Goal: Transaction & Acquisition: Purchase product/service

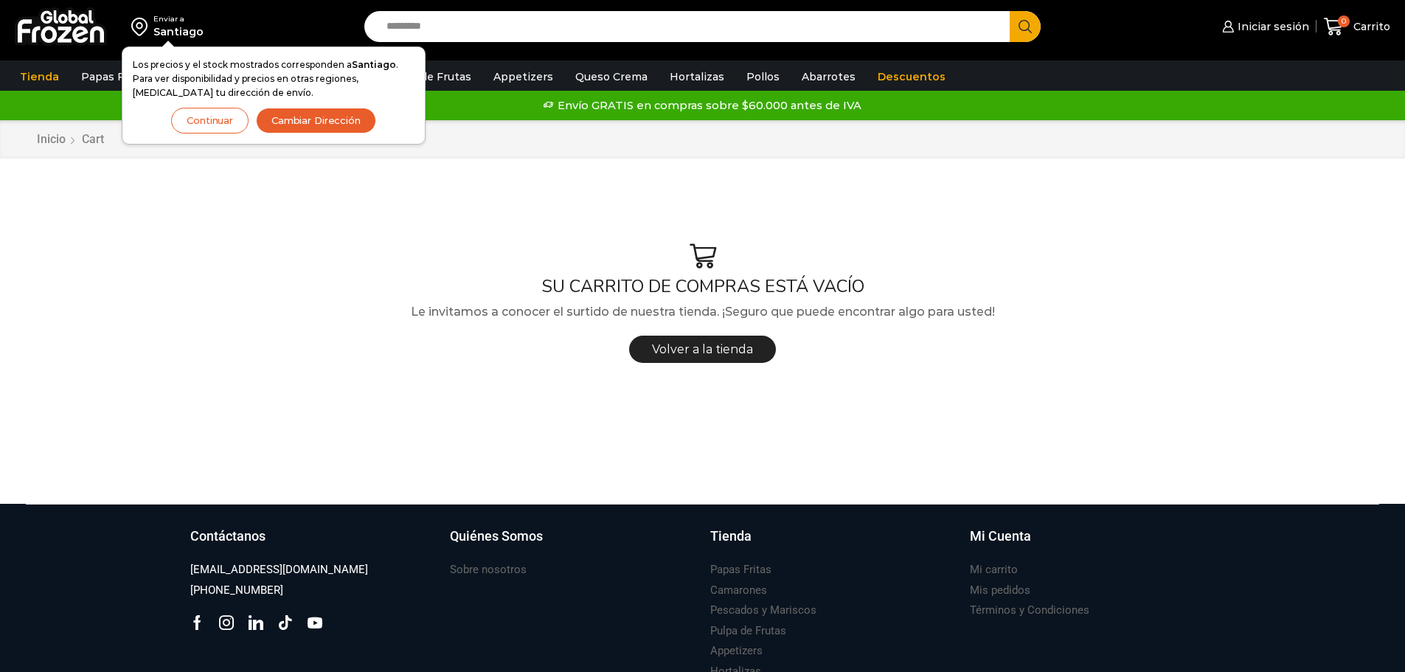
click at [206, 123] on button "Continuar" at bounding box center [209, 121] width 77 height 26
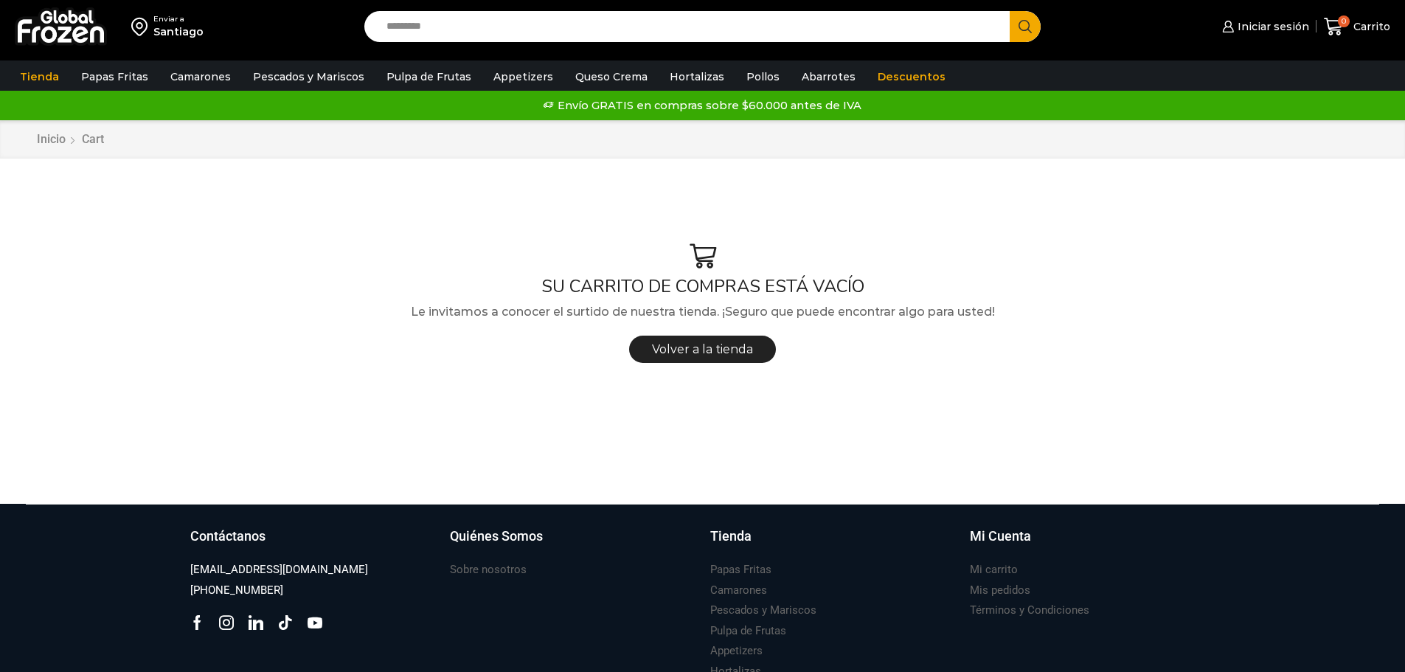
click at [177, 24] on div "Santiago" at bounding box center [178, 31] width 50 height 15
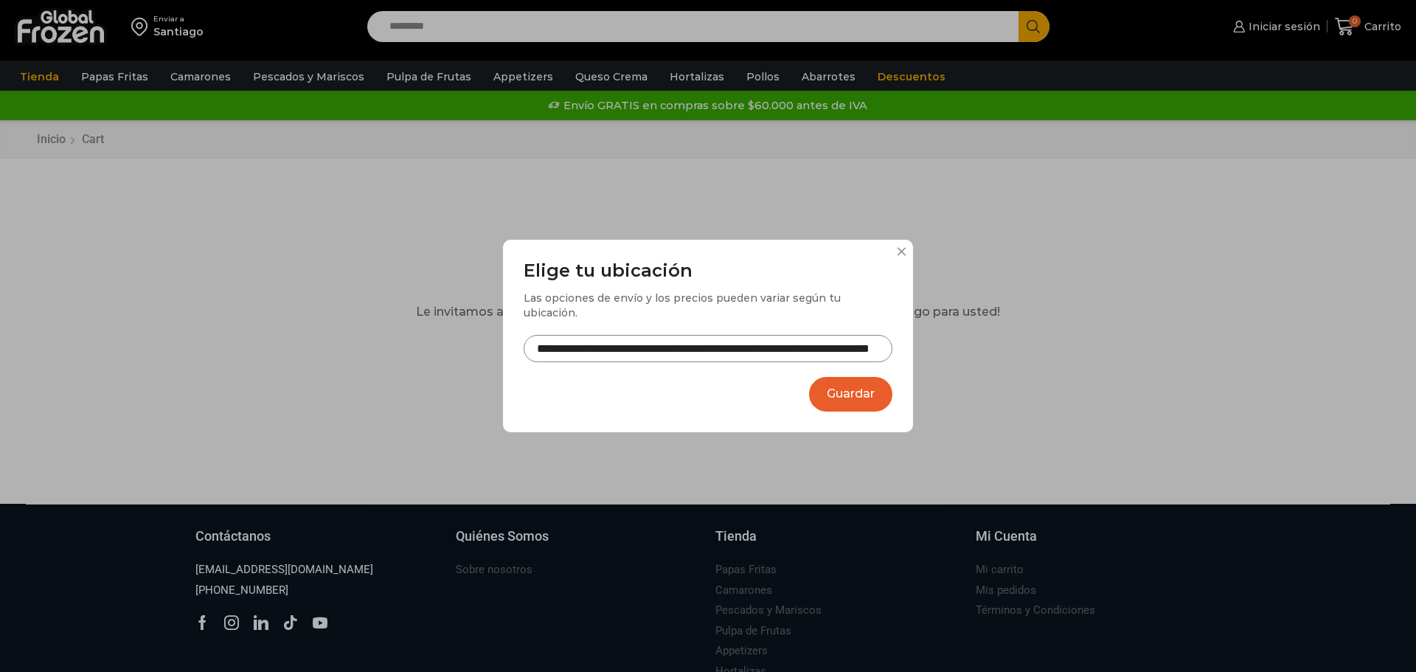
click at [850, 388] on button "Guardar" at bounding box center [850, 394] width 83 height 35
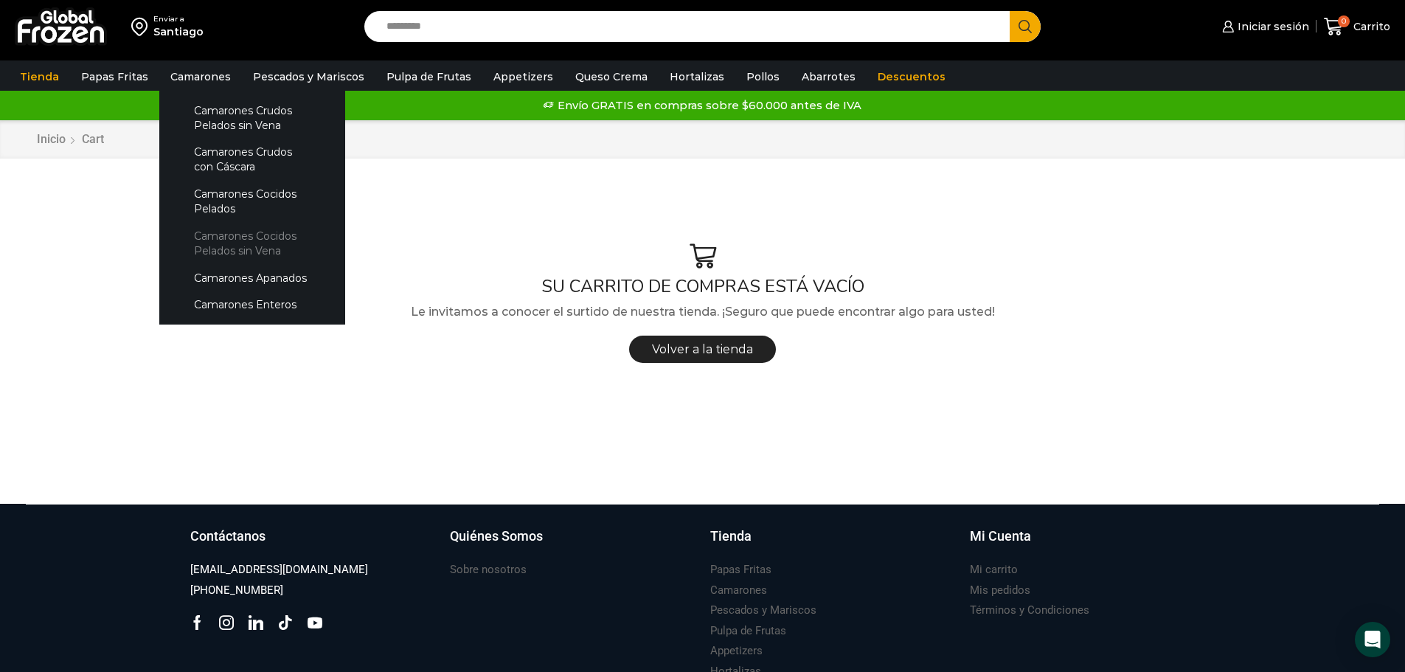
click at [221, 241] on link "Camarones Cocidos Pelados sin Vena" at bounding box center [252, 243] width 156 height 42
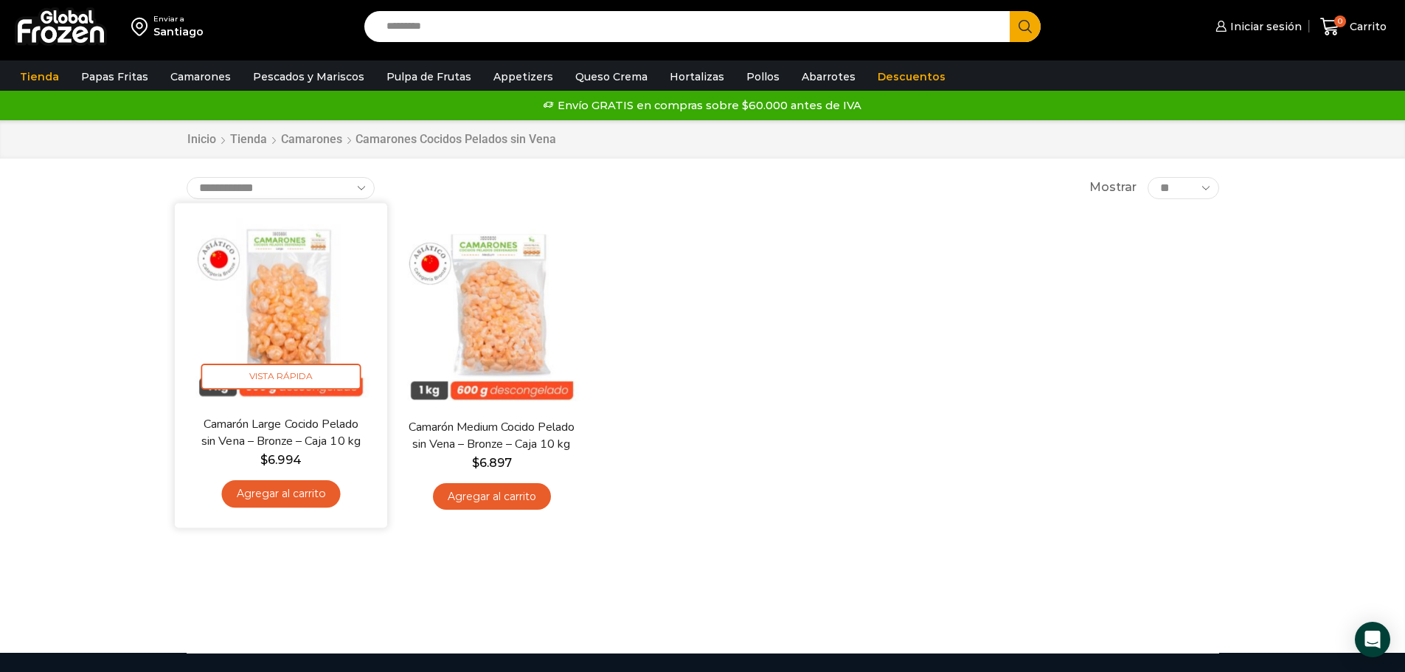
click at [290, 495] on link "Agregar al carrito" at bounding box center [280, 493] width 119 height 27
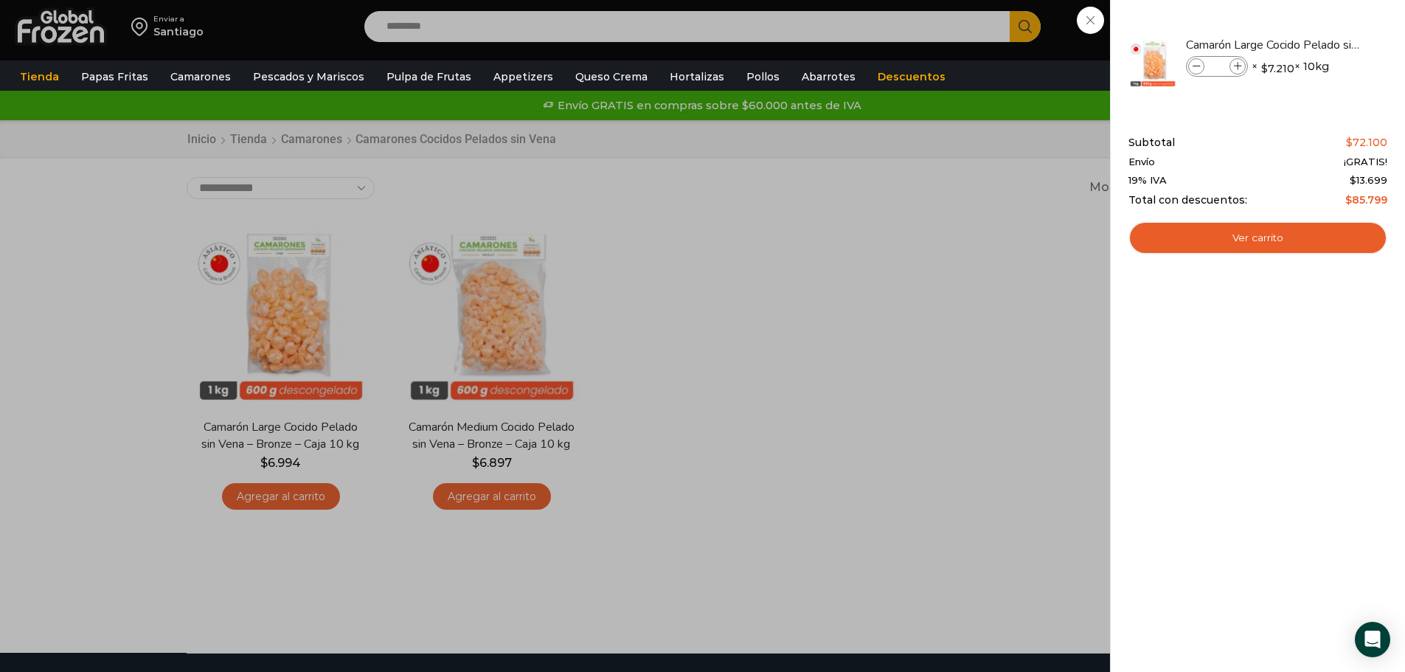
click at [1316, 44] on div "1 Carrito 1 1 Shopping Cart *" at bounding box center [1353, 27] width 74 height 35
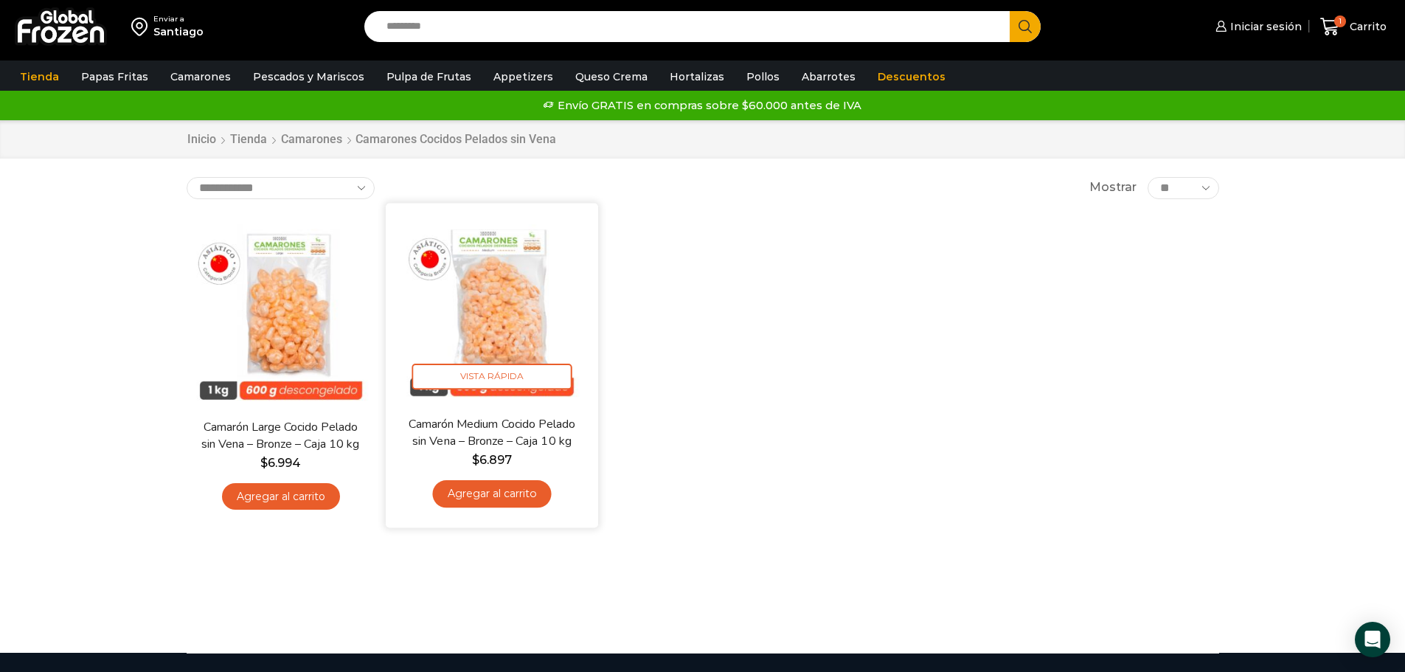
click at [488, 501] on link "Agregar al carrito" at bounding box center [491, 493] width 119 height 27
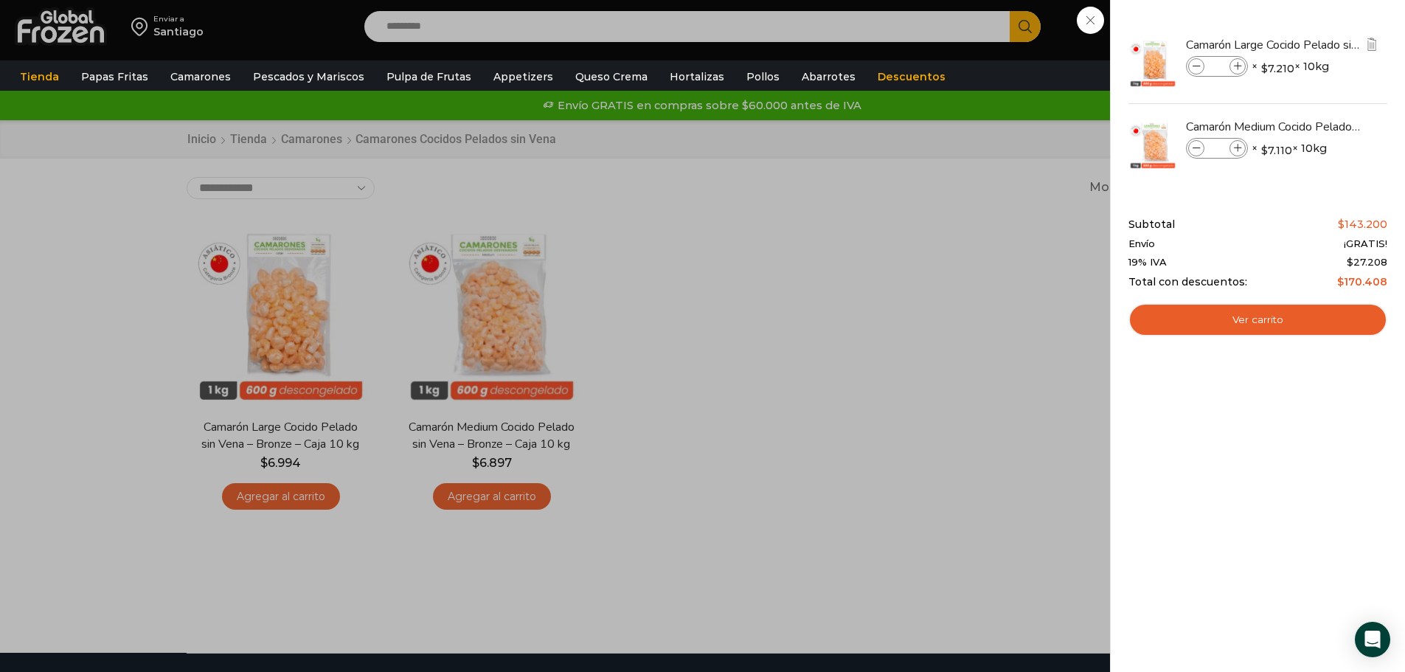
click at [1201, 60] on span at bounding box center [1196, 66] width 16 height 16
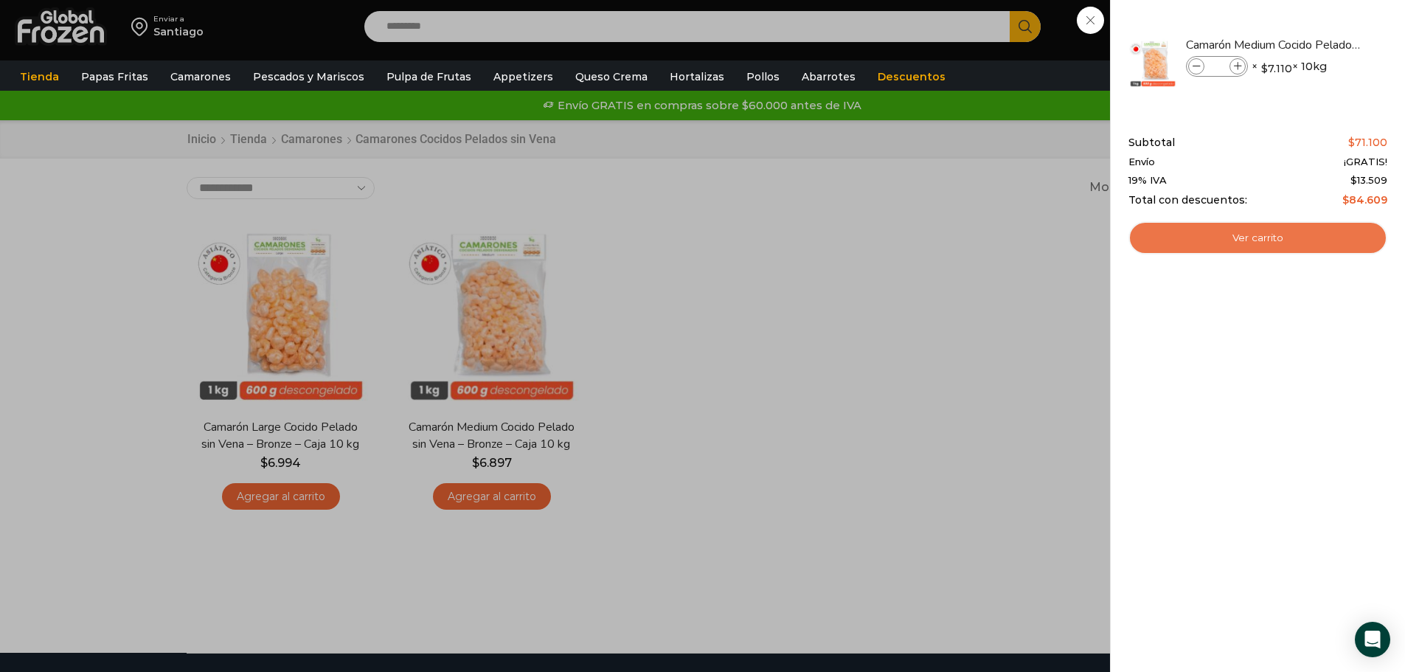
click at [1221, 232] on link "Ver carrito" at bounding box center [1257, 238] width 259 height 34
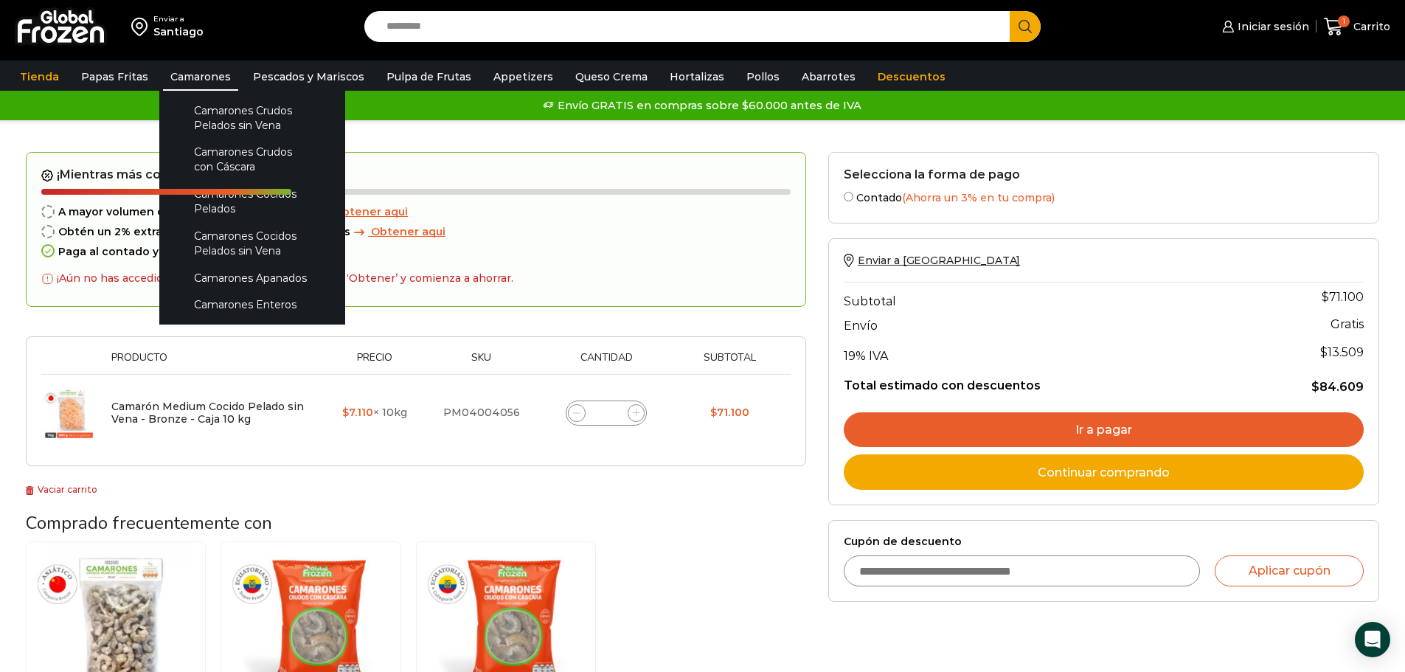
click at [181, 67] on link "Camarones" at bounding box center [200, 77] width 75 height 28
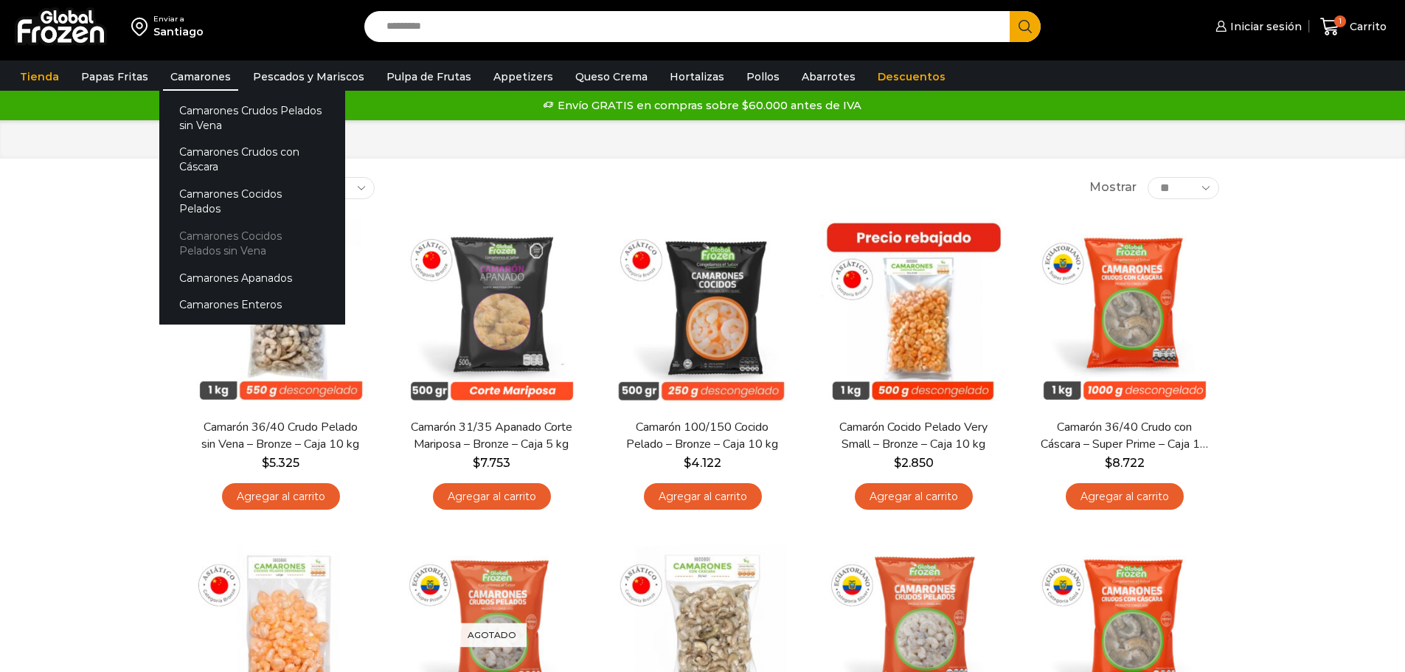
click at [218, 224] on link "Camarones Cocidos Pelados sin Vena" at bounding box center [252, 243] width 186 height 42
click at [198, 225] on link "Camarones Cocidos Pelados sin Vena" at bounding box center [252, 243] width 186 height 42
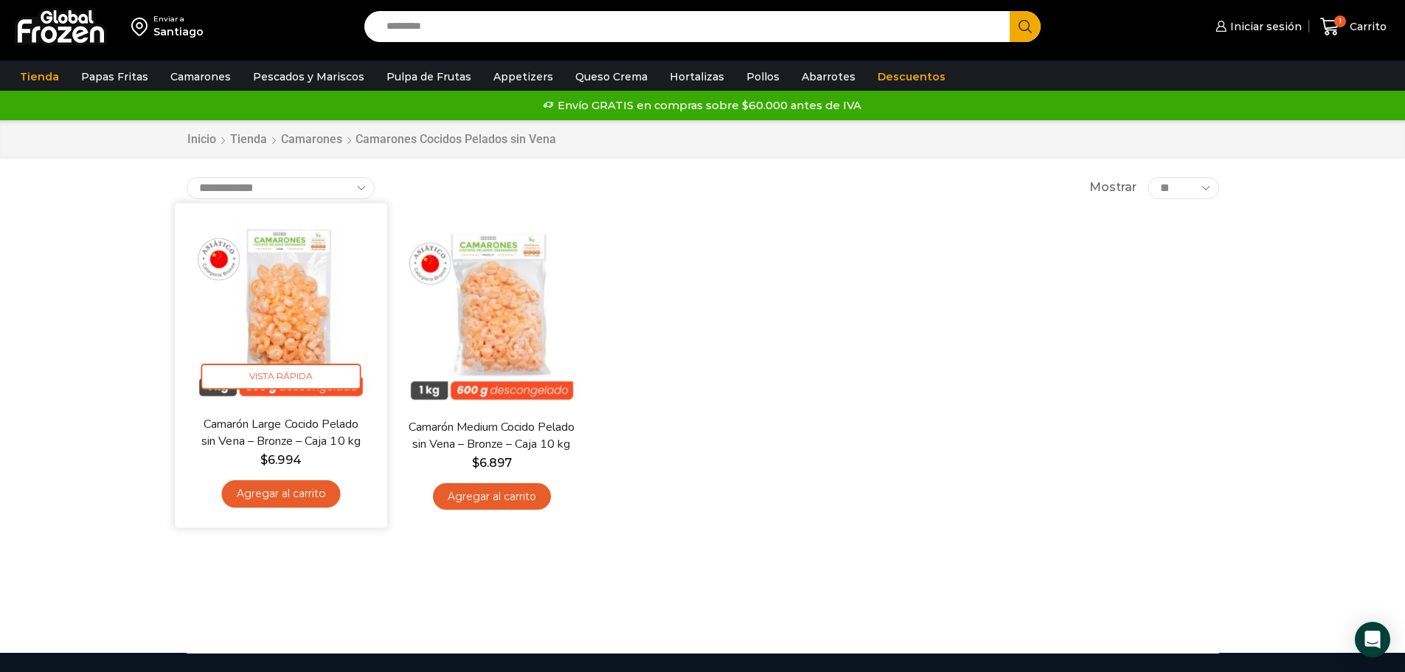
click at [269, 501] on link "Agregar al carrito" at bounding box center [280, 493] width 119 height 27
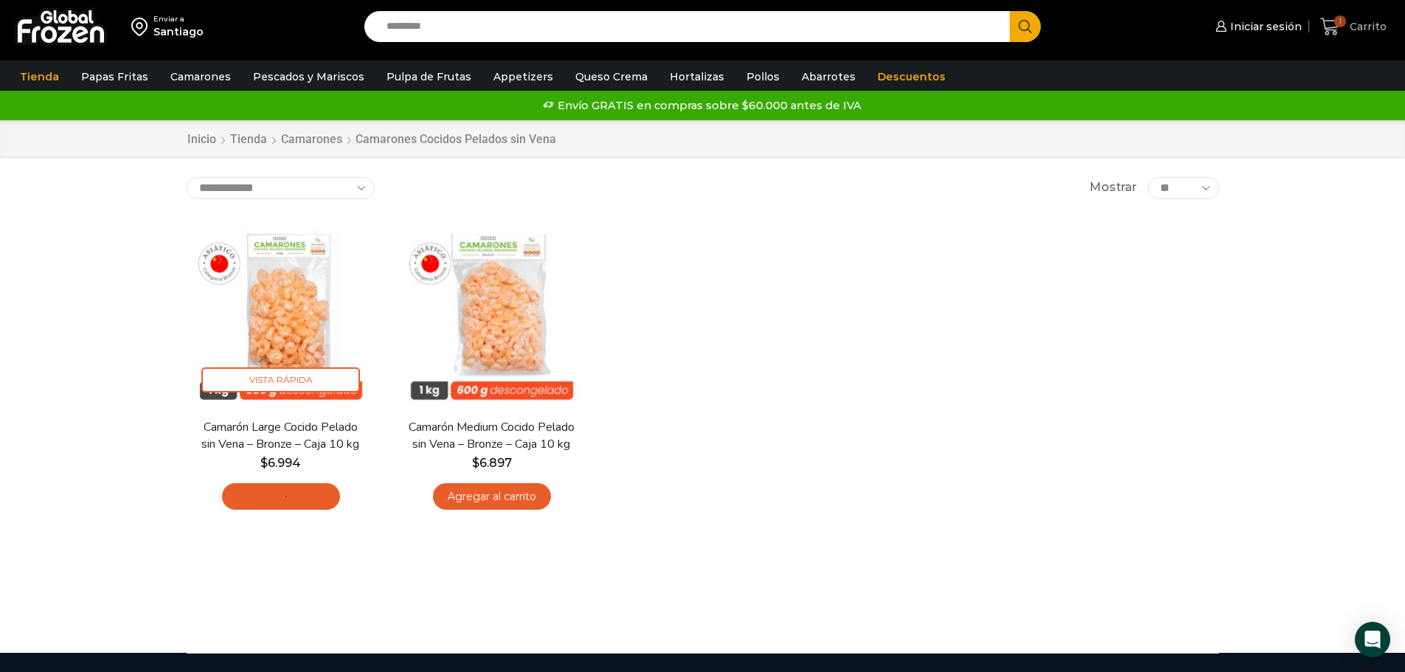
click at [1333, 22] on icon at bounding box center [1330, 27] width 20 height 20
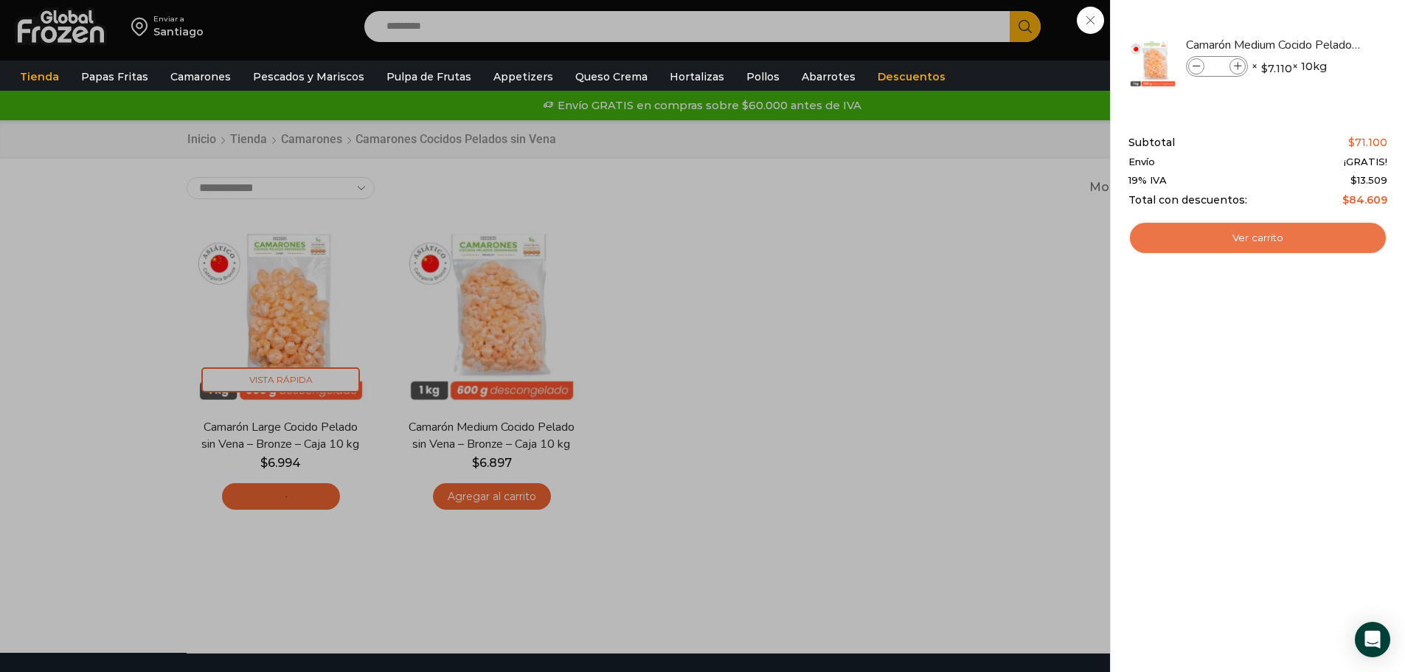
click at [1253, 240] on link "Ver carrito" at bounding box center [1257, 238] width 259 height 34
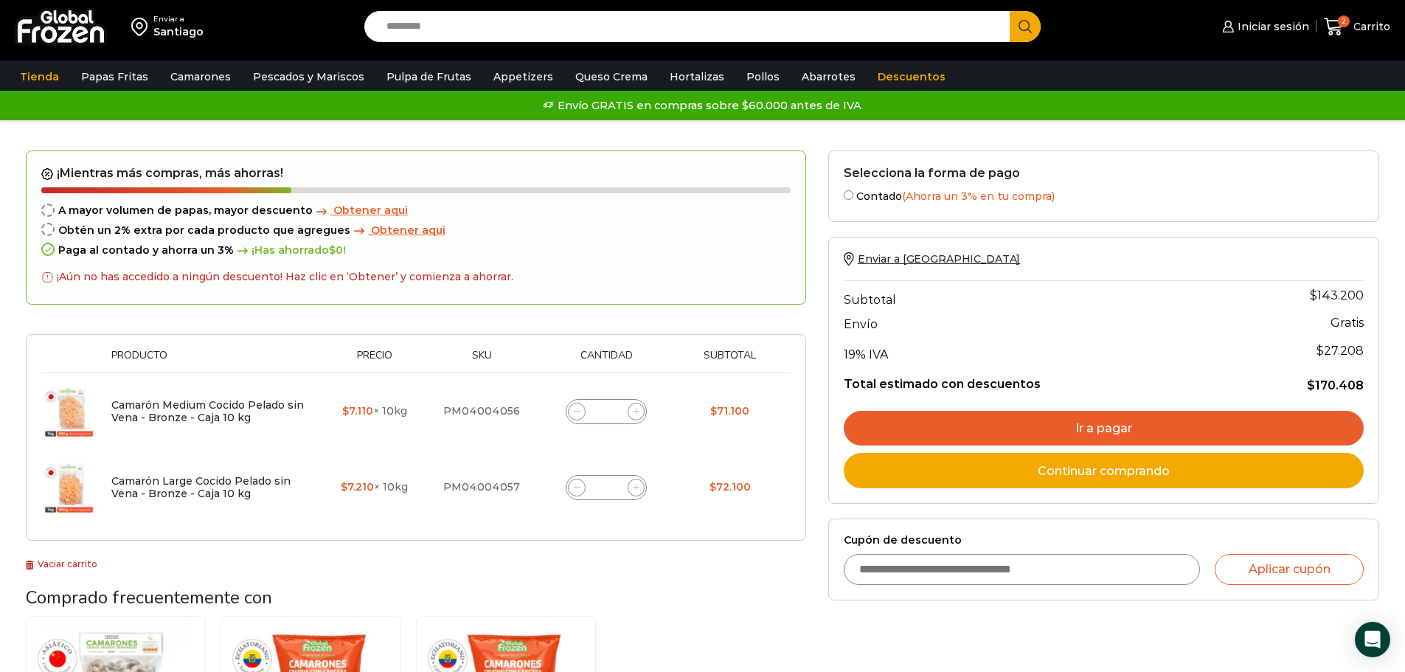
click at [579, 414] on icon at bounding box center [577, 411] width 7 height 7
type input "*"
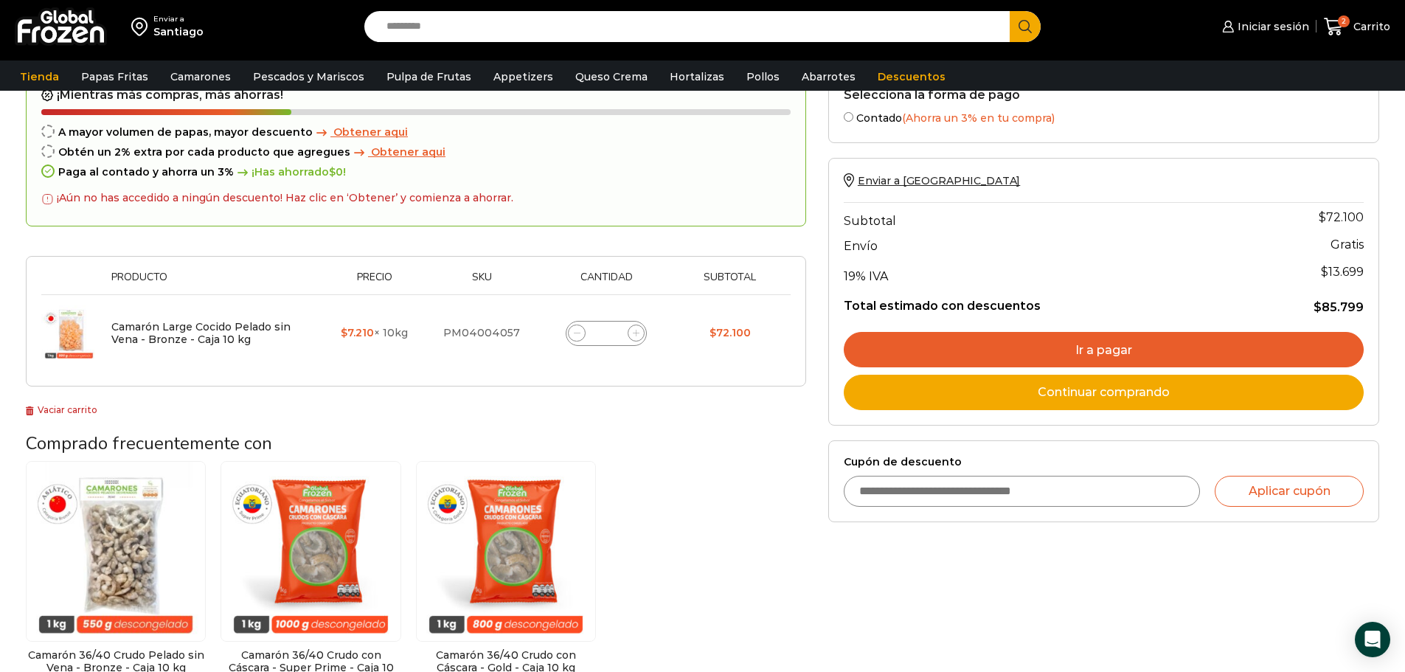
scroll to position [142, 0]
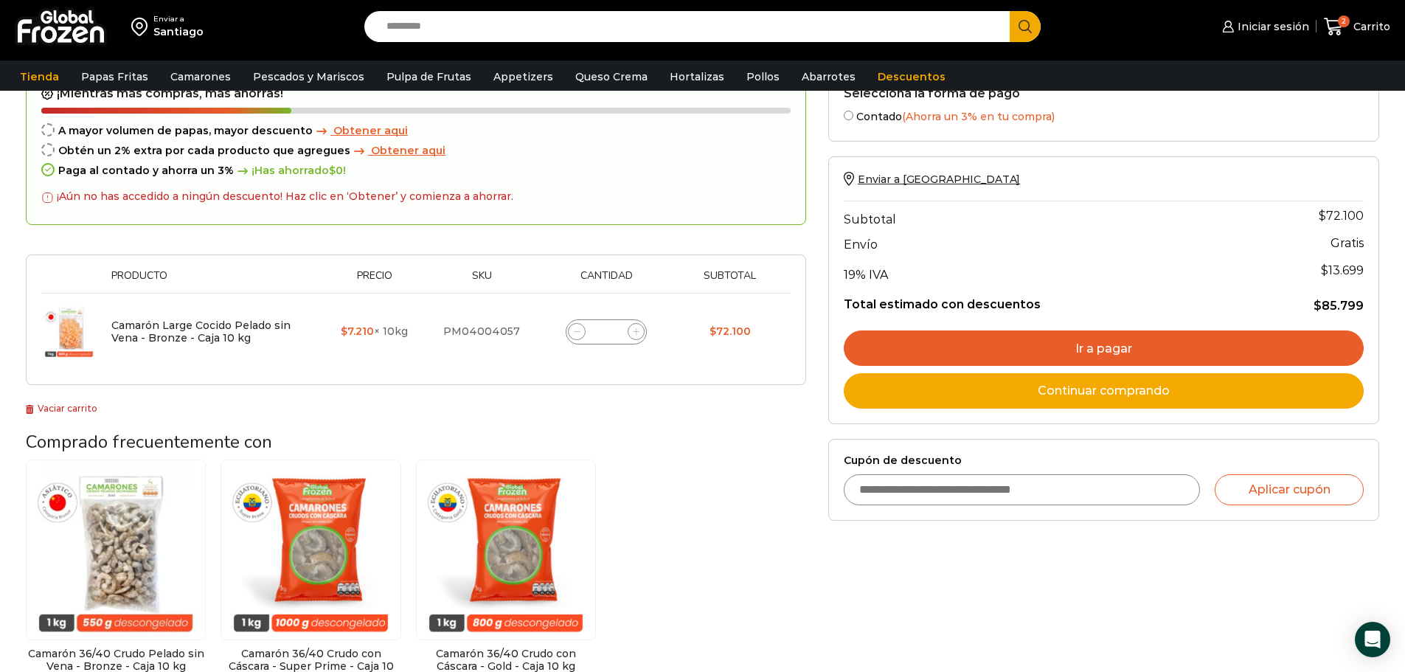
click at [1095, 348] on link "Ir a pagar" at bounding box center [1104, 347] width 520 height 35
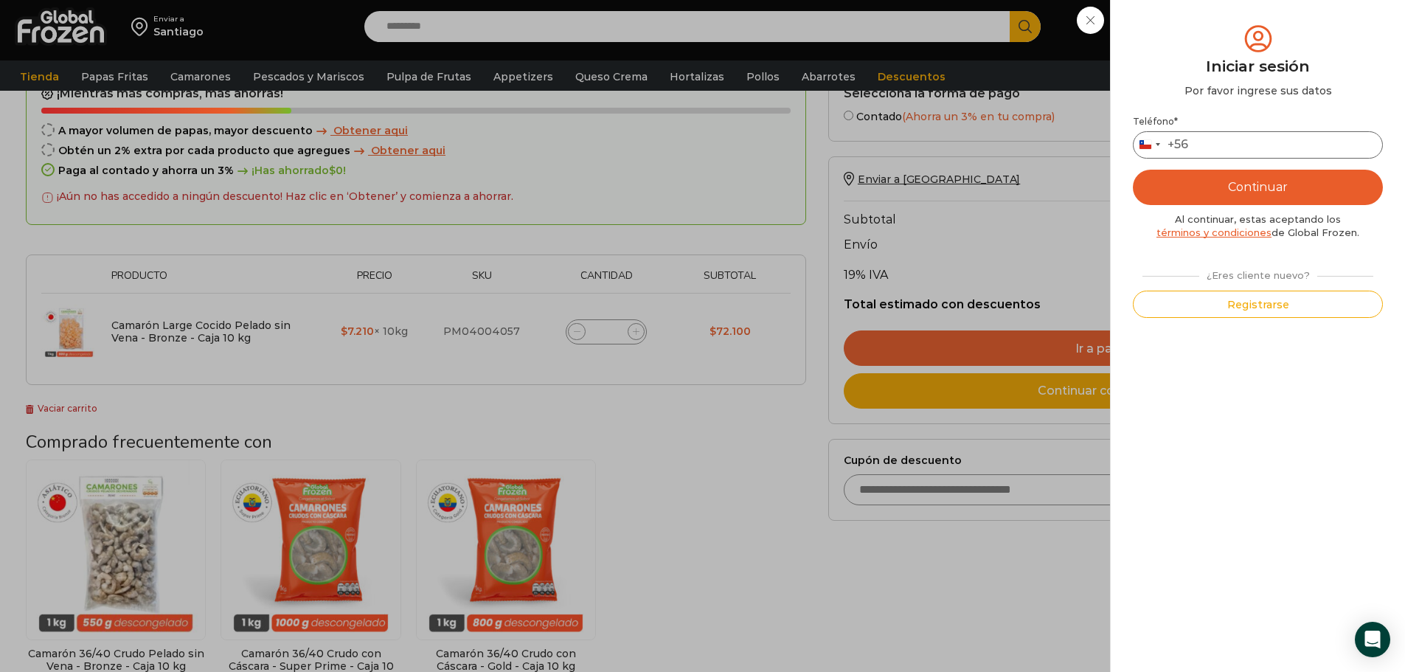
click at [1211, 138] on input "Teléfono *" at bounding box center [1258, 144] width 250 height 27
type input "*********"
click at [1278, 195] on button "Continuar" at bounding box center [1258, 187] width 250 height 35
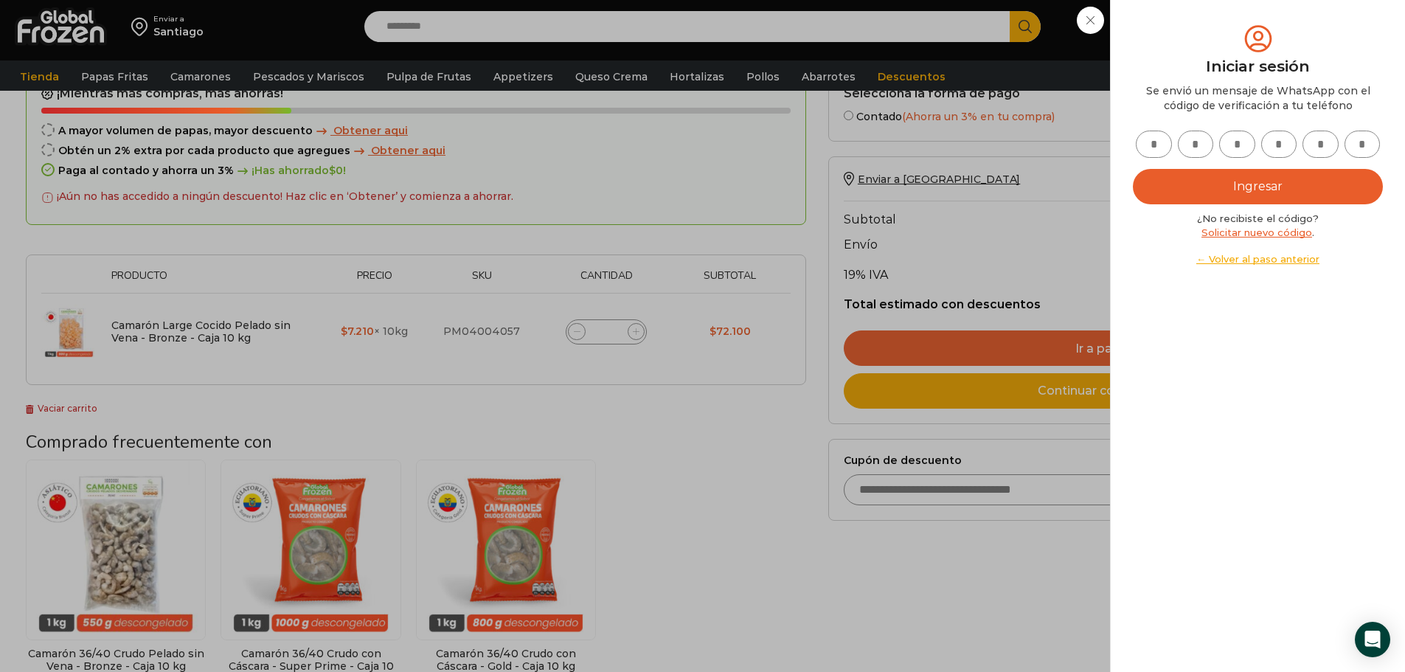
click at [1145, 133] on input "text" at bounding box center [1154, 144] width 36 height 27
type input "*"
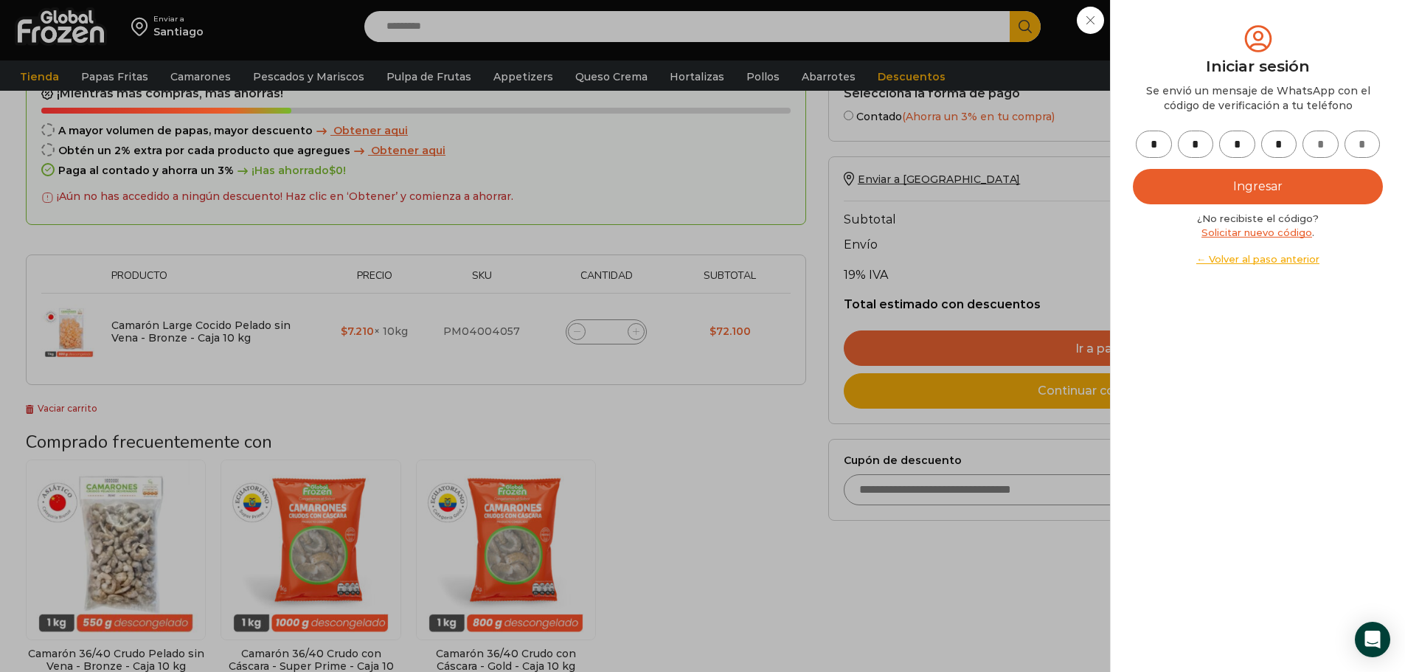
type input "*"
click at [1304, 195] on button "Ingresar" at bounding box center [1258, 186] width 250 height 35
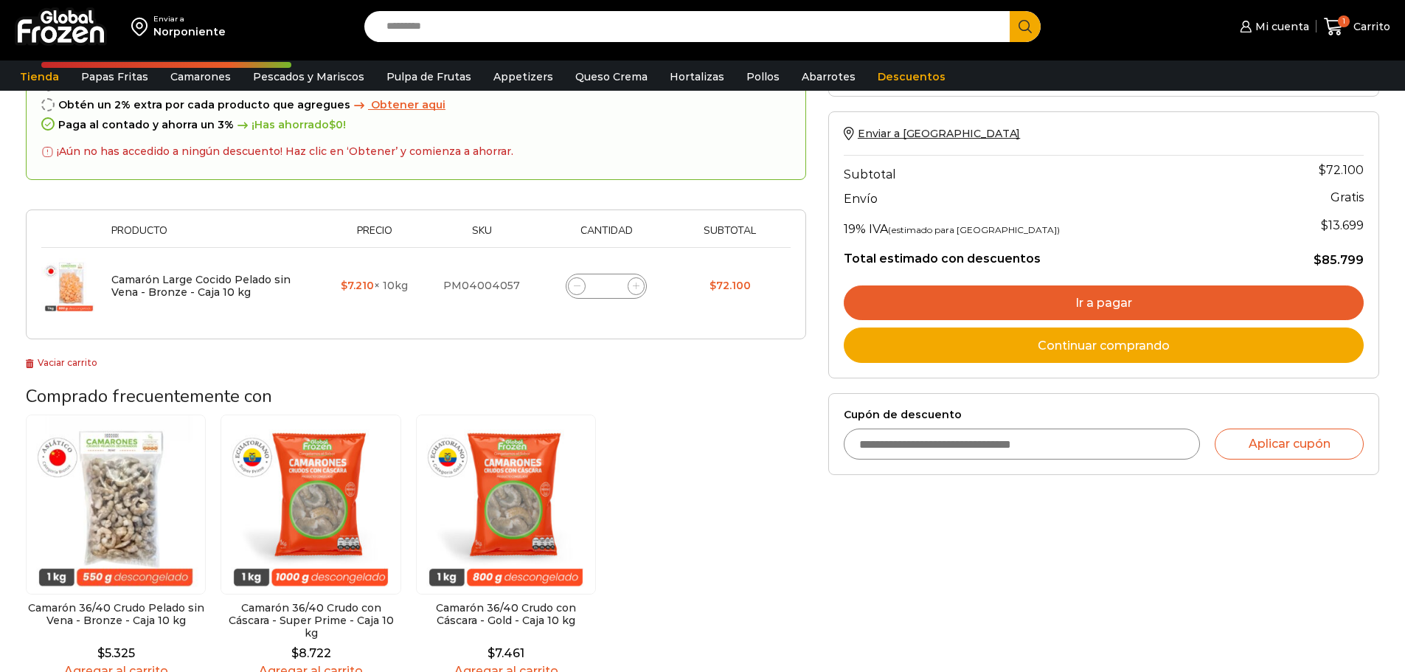
scroll to position [142, 0]
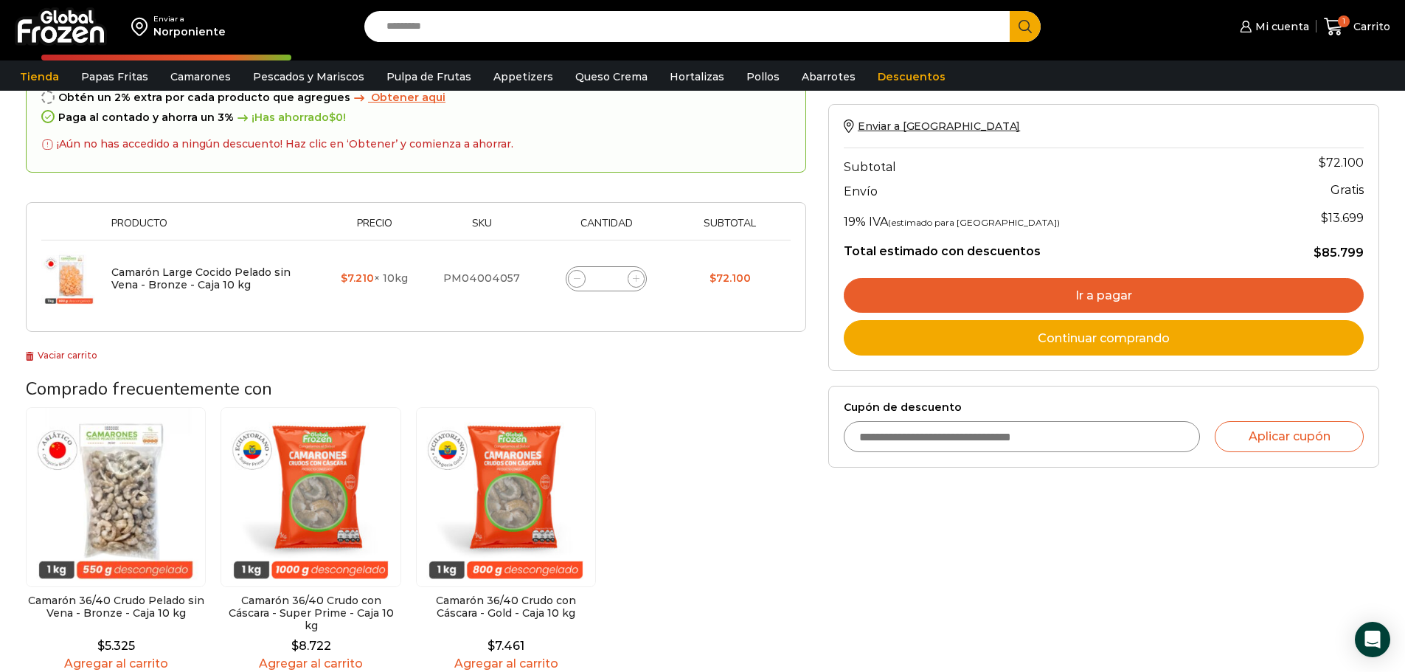
click at [1128, 299] on link "Ir a pagar" at bounding box center [1104, 295] width 520 height 35
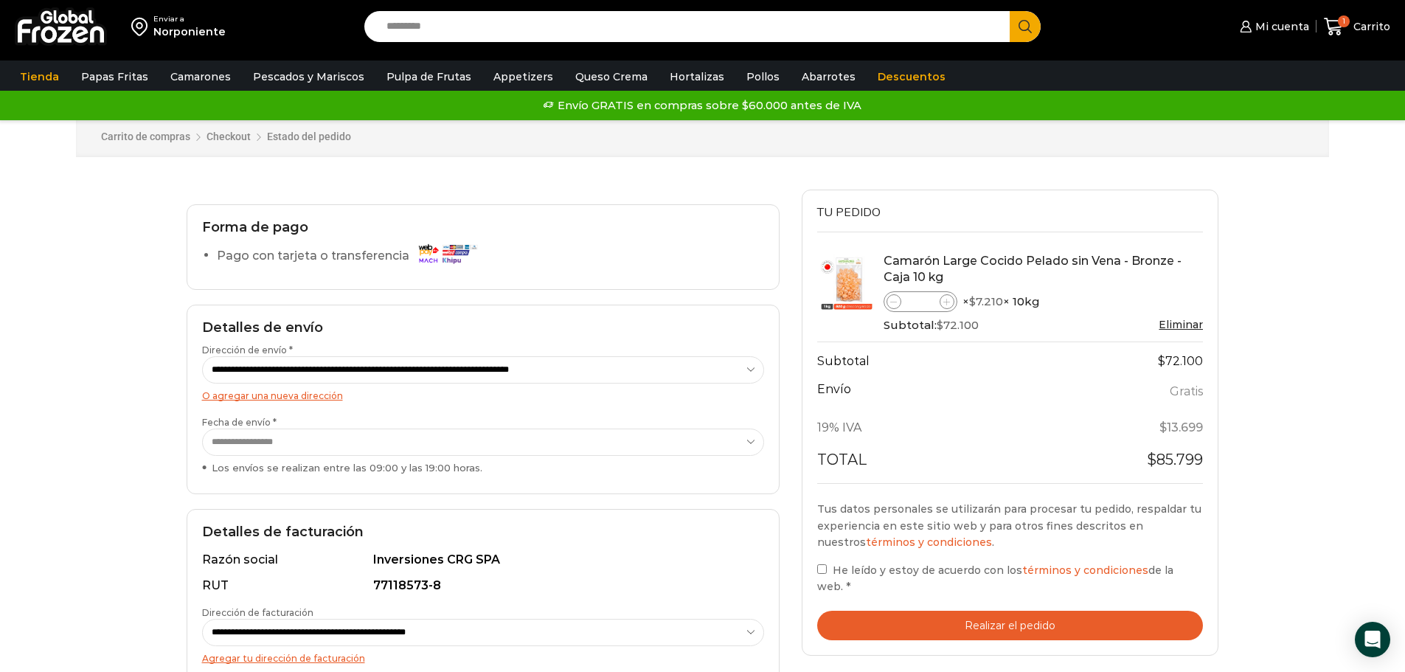
click at [979, 611] on button "Realizar el pedido" at bounding box center [1010, 626] width 386 height 30
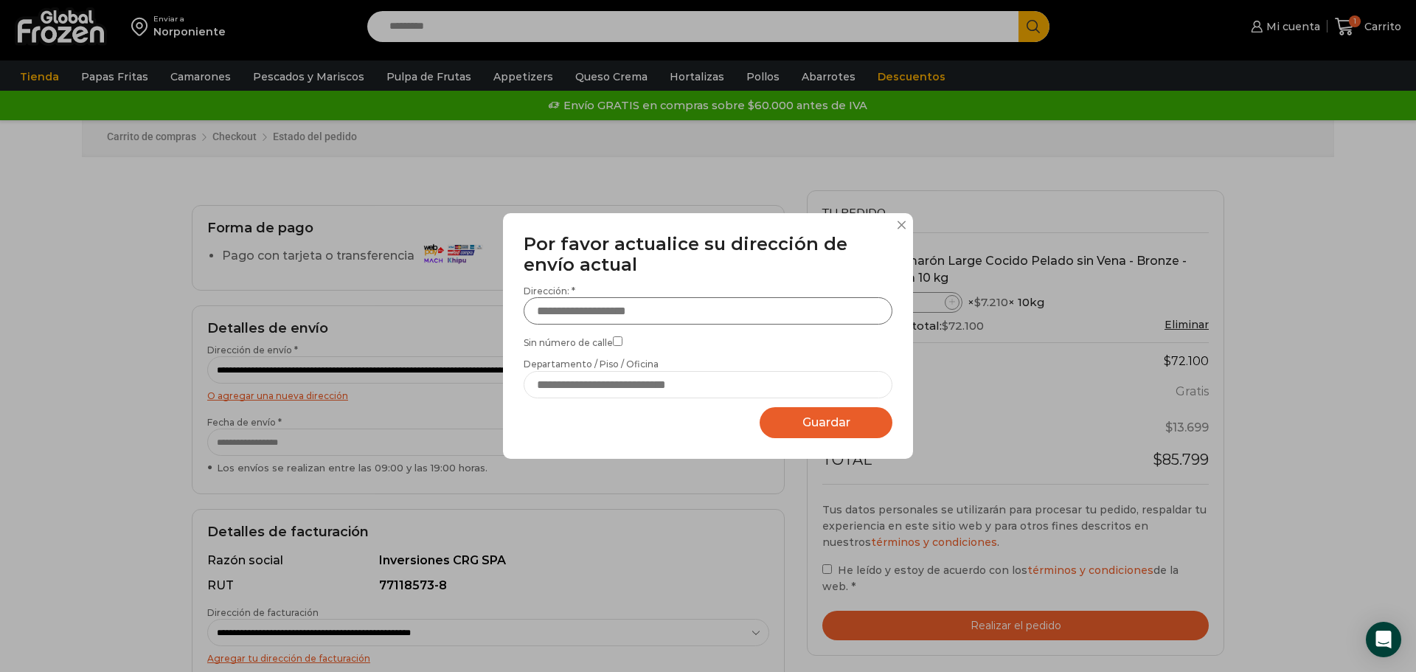
click at [709, 304] on input "Dirección: *" at bounding box center [708, 310] width 369 height 27
click at [709, 305] on input "Dirección: *" at bounding box center [708, 310] width 369 height 27
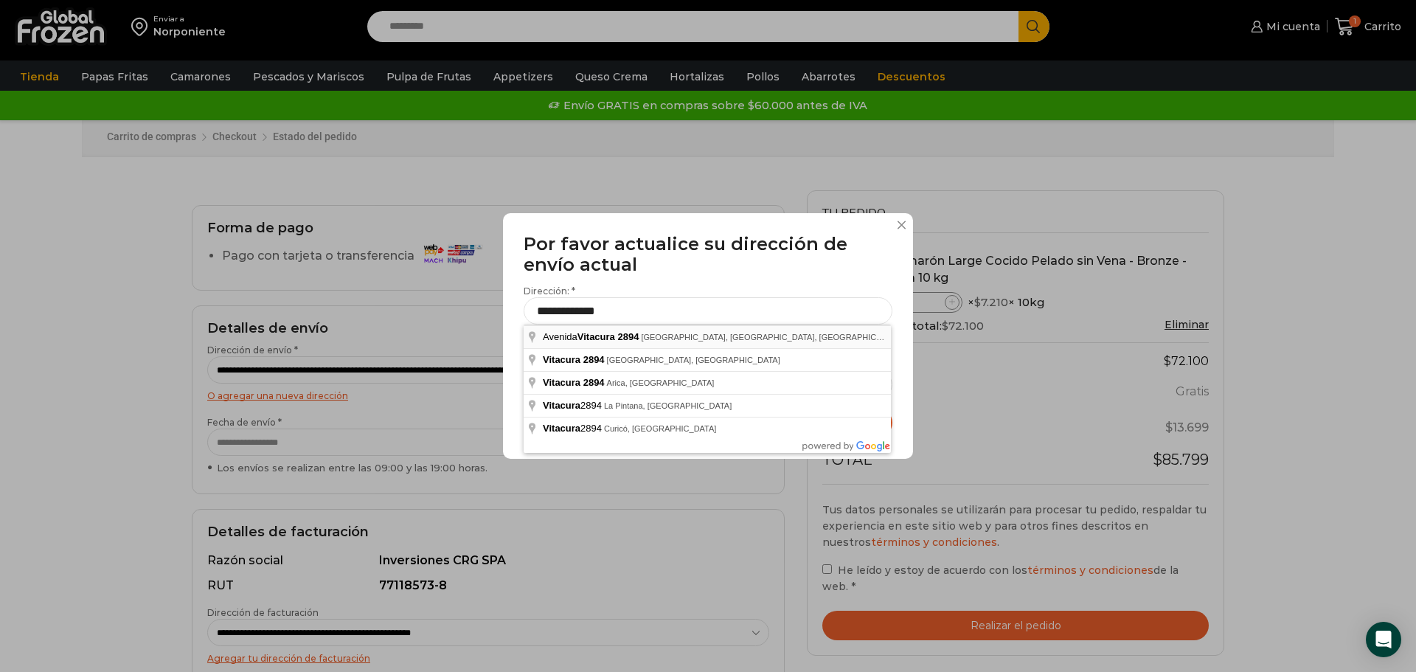
type input "**********"
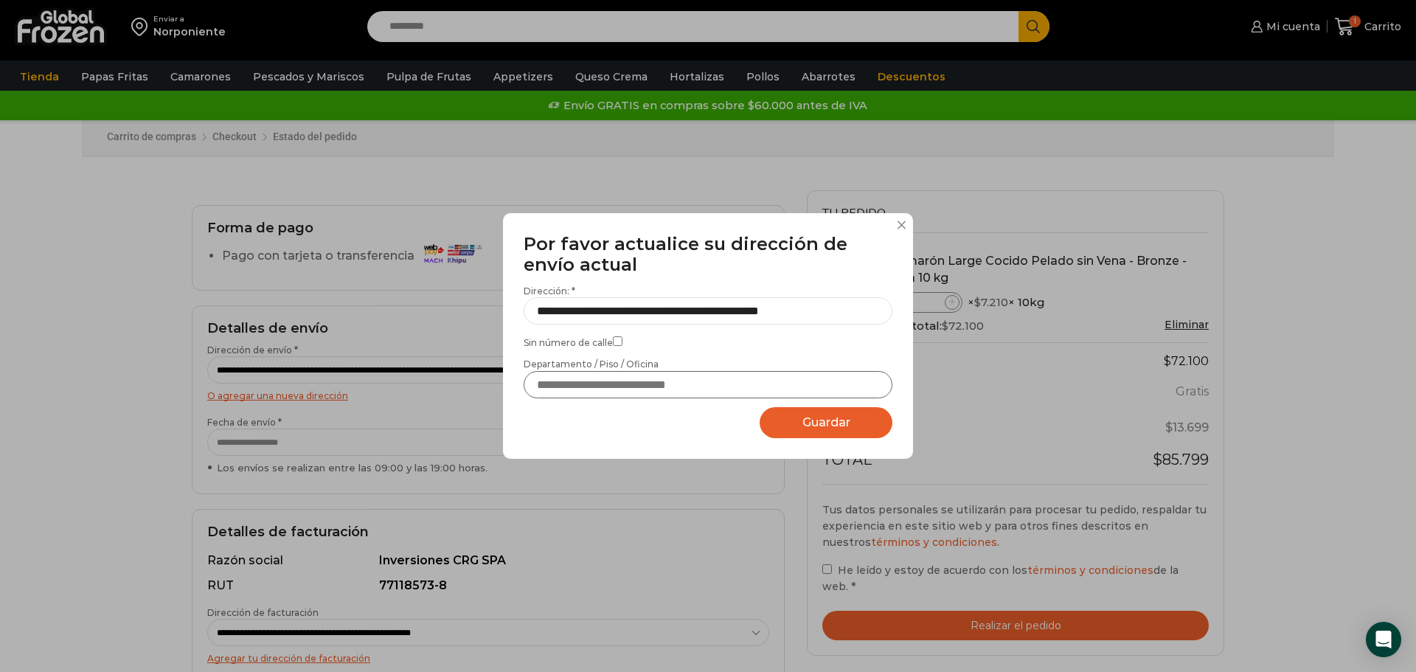
click at [619, 379] on input "Departamento / Piso / Oficina" at bounding box center [708, 384] width 369 height 27
type input "**********"
click at [817, 420] on span "Guardar" at bounding box center [826, 422] width 48 height 14
select select "*******"
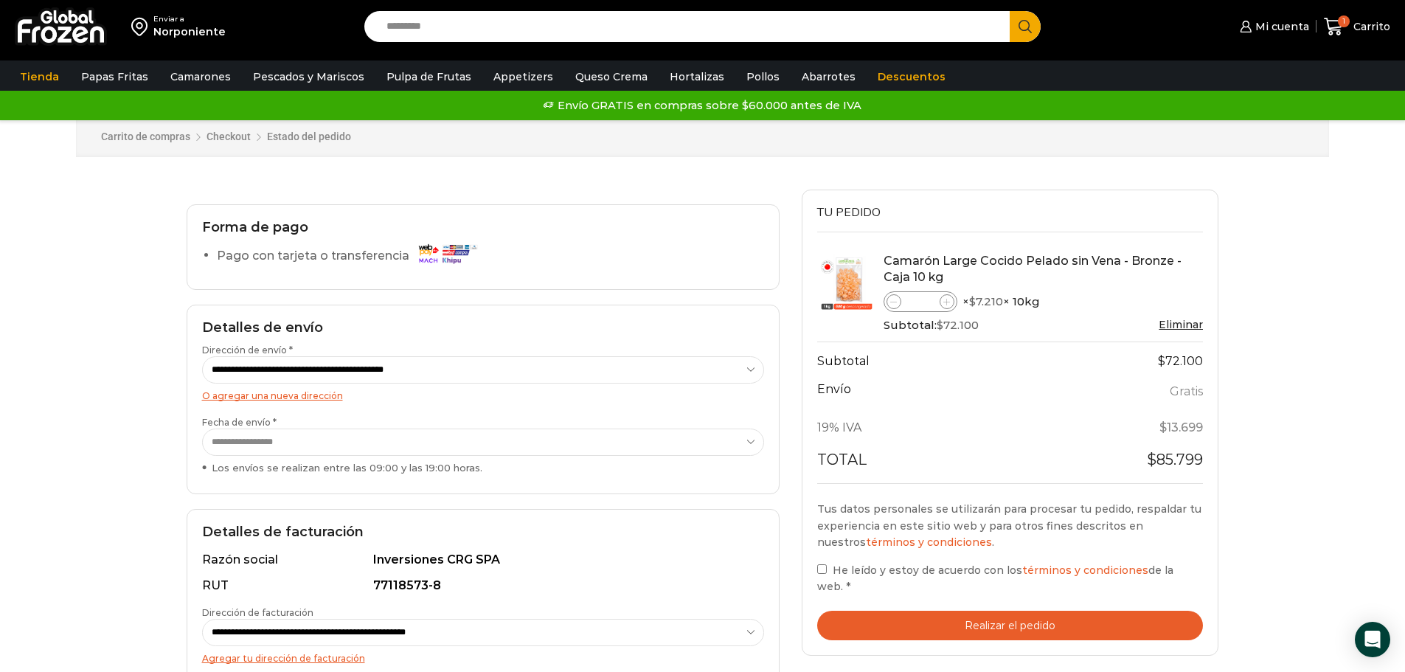
click at [1048, 611] on button "Realizar el pedido" at bounding box center [1010, 626] width 386 height 30
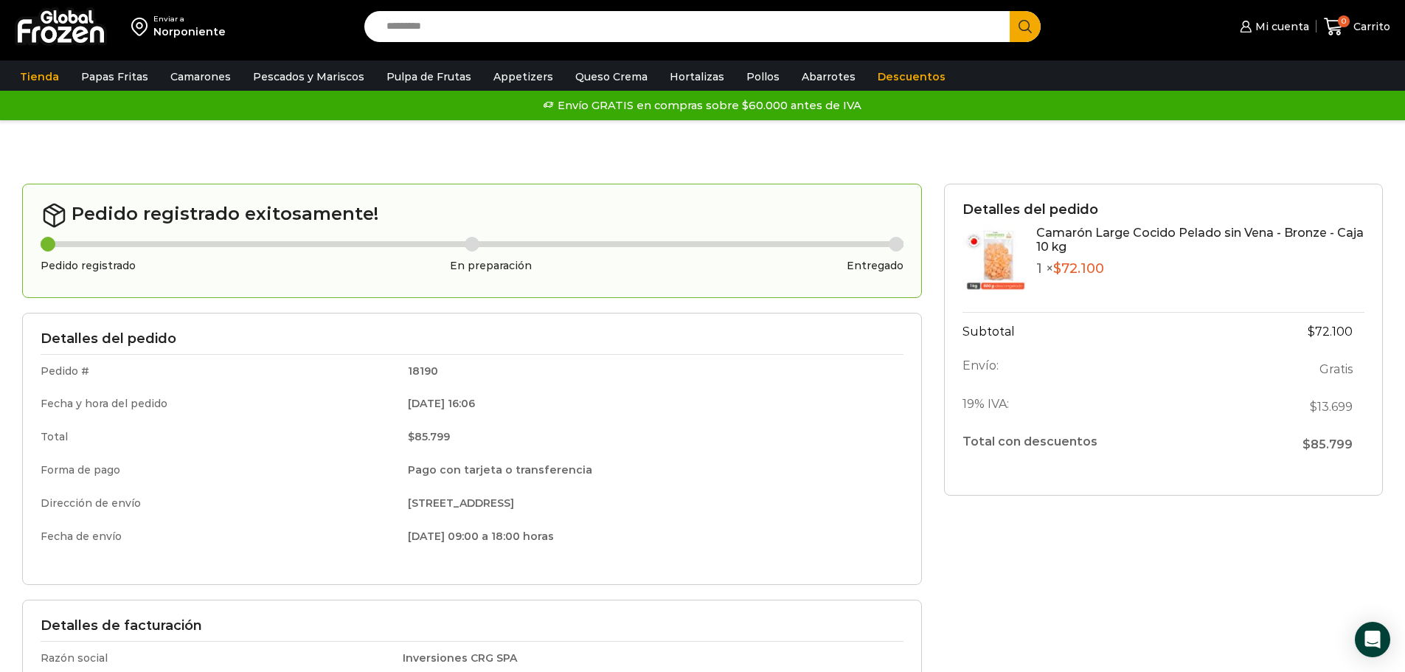
click at [1405, 131] on html "WordPress WooCommerce Themes Enviar a [GEOGRAPHIC_DATA] Search input Search Mi …" at bounding box center [702, 600] width 1405 height 1200
